Goal: Check status

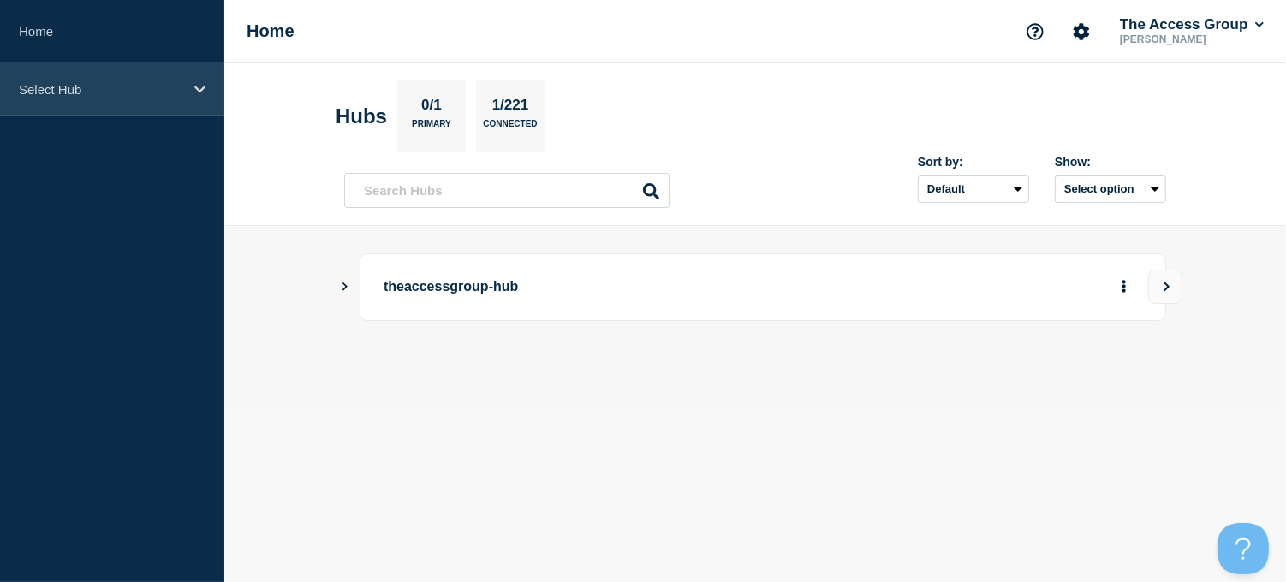
click at [195, 91] on icon at bounding box center [199, 89] width 11 height 13
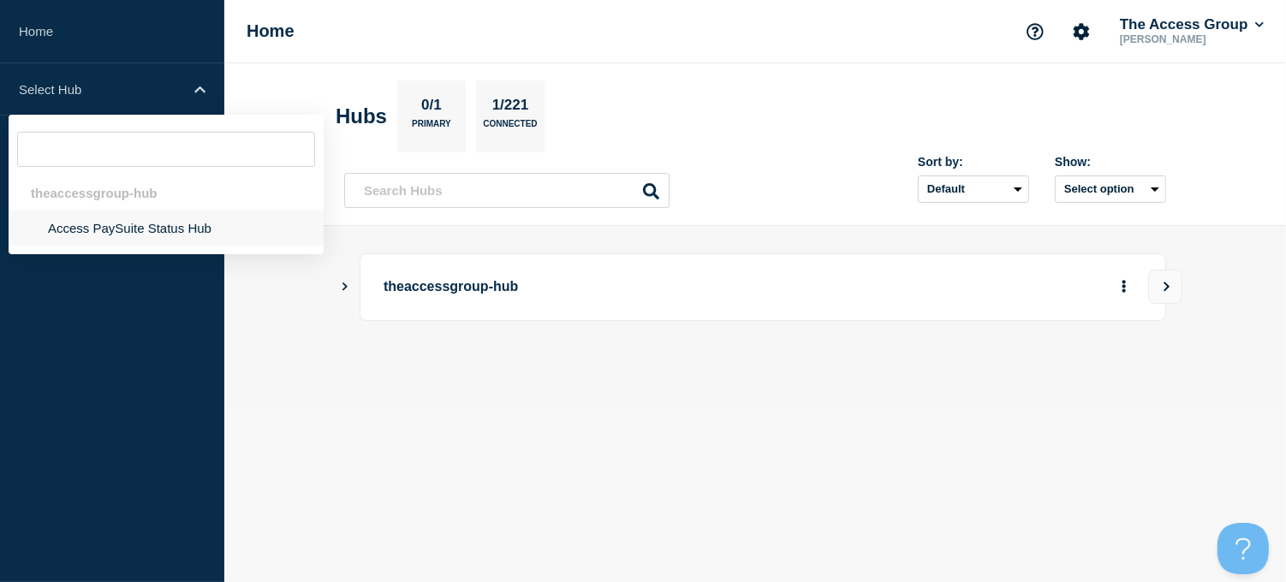
click at [114, 232] on li "Access PaySuite Status Hub" at bounding box center [166, 228] width 315 height 35
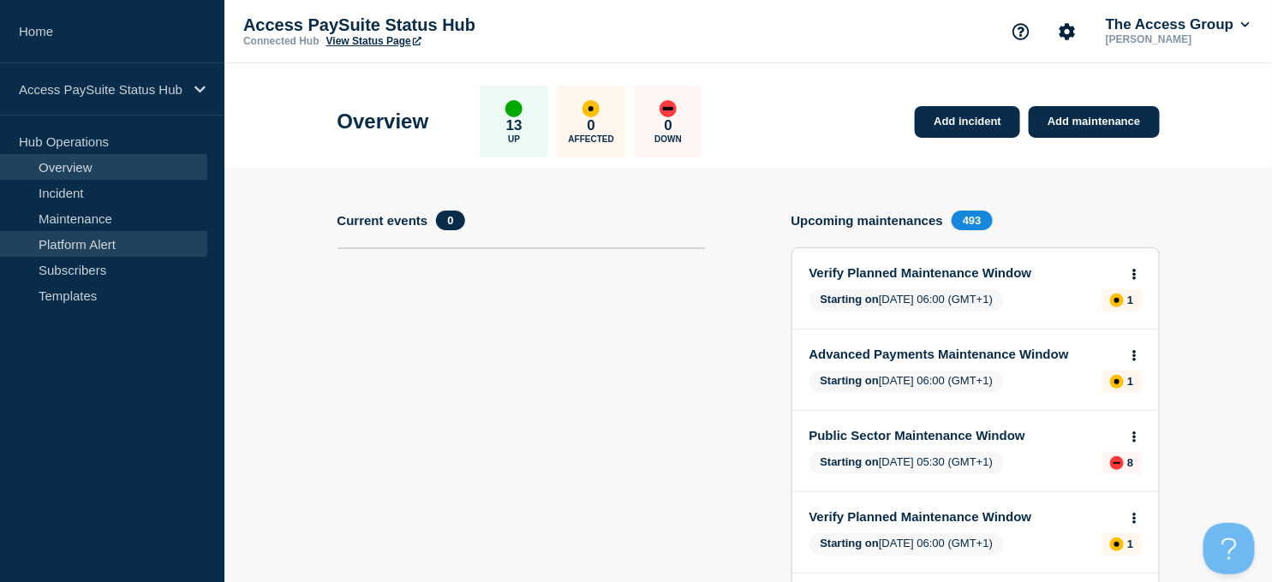
click at [95, 244] on link "Platform Alert" at bounding box center [103, 244] width 207 height 26
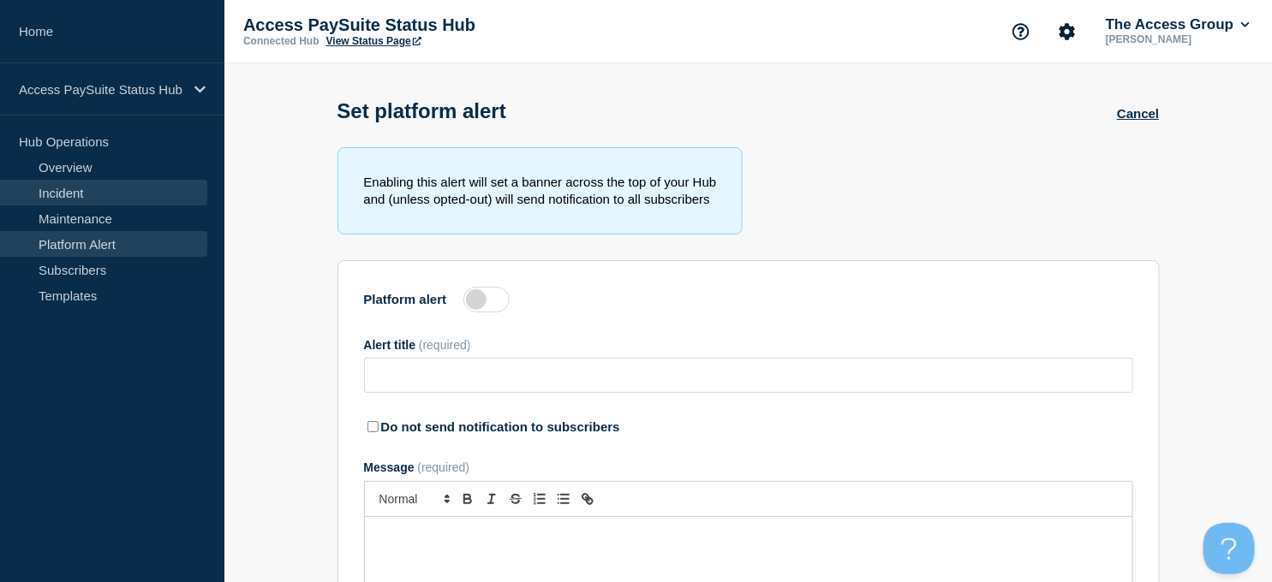
click at [57, 192] on link "Incident" at bounding box center [103, 193] width 207 height 26
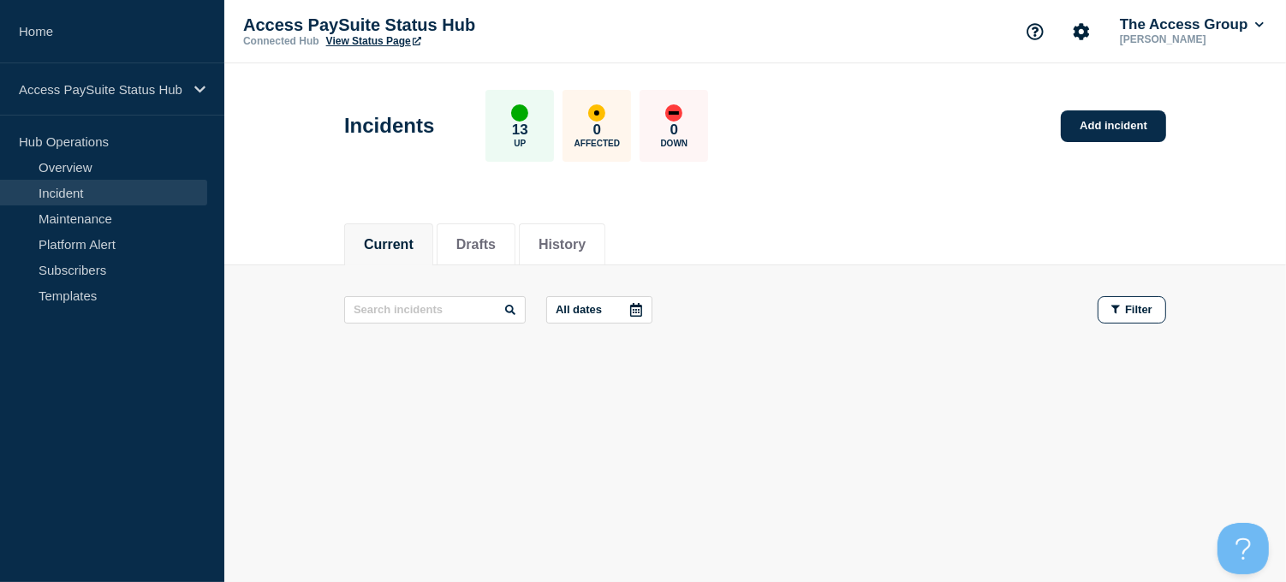
click at [352, 43] on link "View Status Page" at bounding box center [373, 41] width 95 height 12
